Goal: Check status: Check status

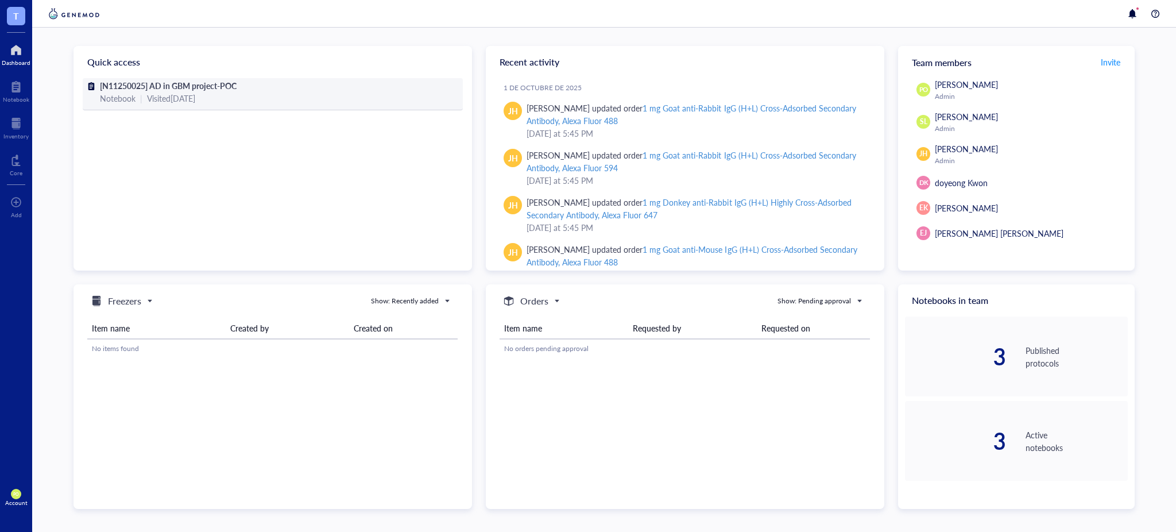
click at [195, 101] on div "Visited [DATE]" at bounding box center [171, 98] width 48 height 13
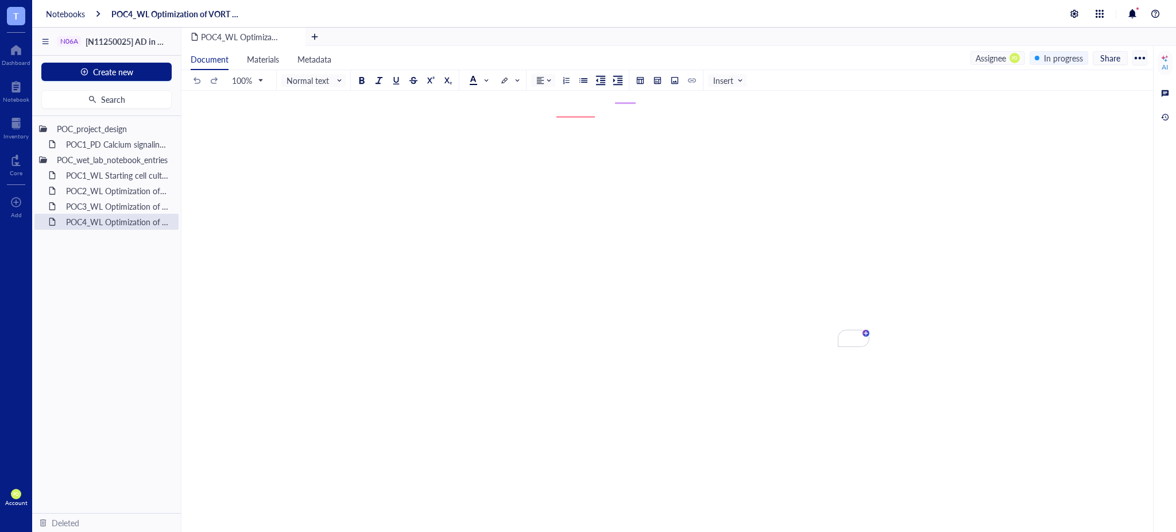
scroll to position [5483, 0]
